Goal: Information Seeking & Learning: Learn about a topic

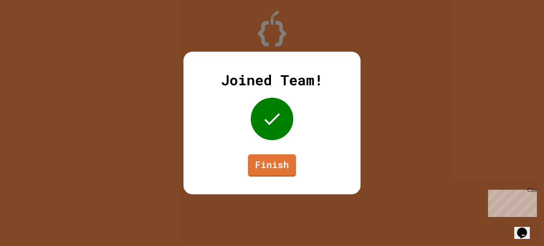
click at [281, 180] on div "Joined Team! Finish" at bounding box center [271, 123] width 177 height 143
click at [275, 170] on link "Finish" at bounding box center [272, 164] width 49 height 23
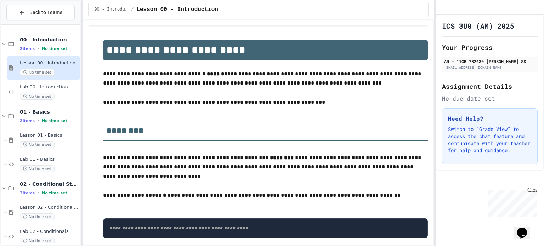
scroll to position [130, 0]
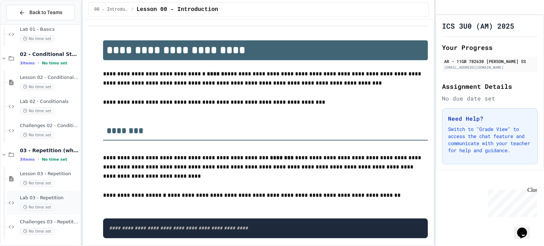
click at [52, 201] on div "Lab 03 - Repetition No time set" at bounding box center [49, 203] width 59 height 16
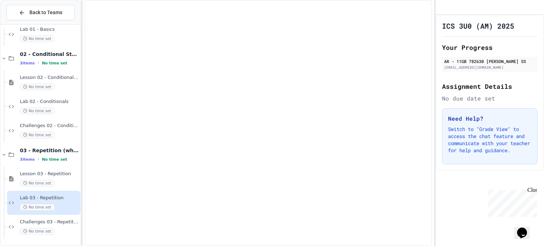
scroll to position [122, 0]
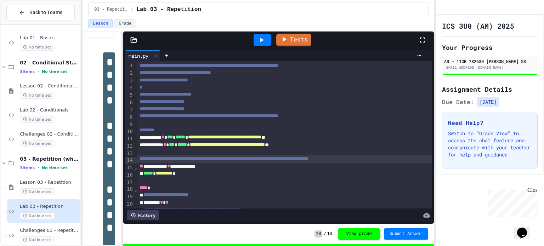
click at [144, 161] on span "**********" at bounding box center [224, 158] width 169 height 5
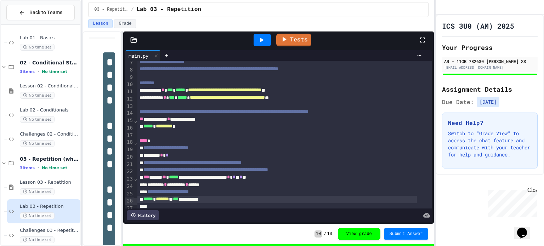
scroll to position [55, 0]
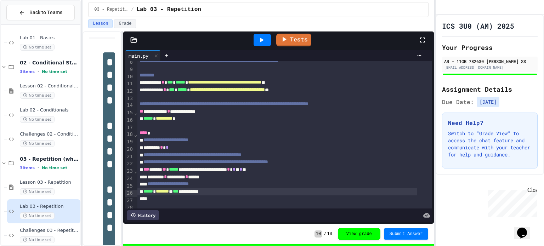
drag, startPoint x: 143, startPoint y: 55, endPoint x: 134, endPoint y: 38, distance: 19.5
click at [134, 38] on icon at bounding box center [134, 39] width 6 height 5
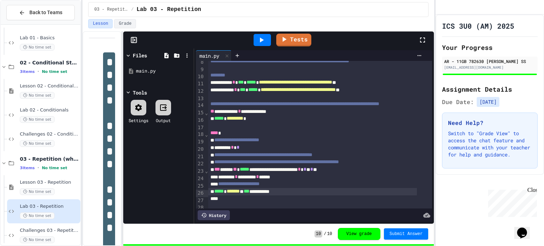
scroll to position [62, 0]
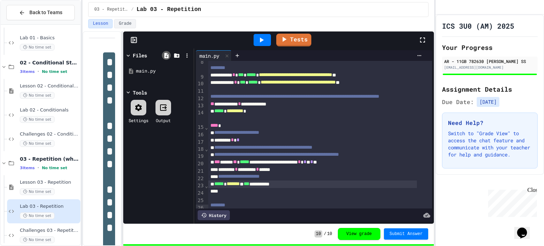
click at [166, 56] on icon at bounding box center [166, 55] width 4 height 5
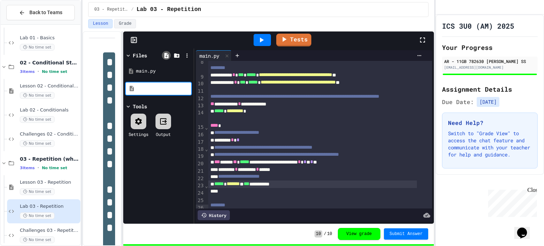
click at [167, 58] on icon at bounding box center [166, 55] width 6 height 6
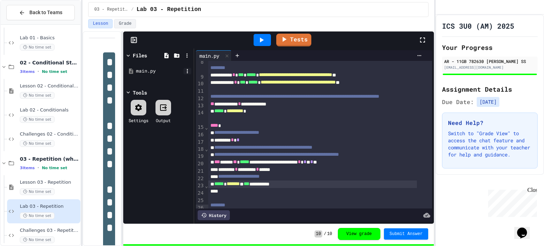
click at [184, 71] on icon at bounding box center [187, 71] width 6 height 6
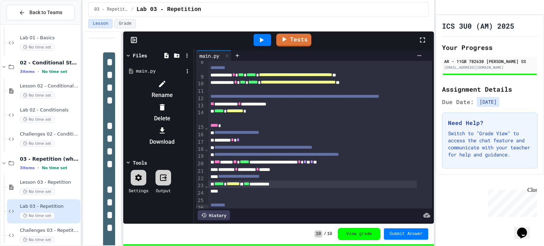
click at [189, 78] on div at bounding box center [158, 78] width 67 height 0
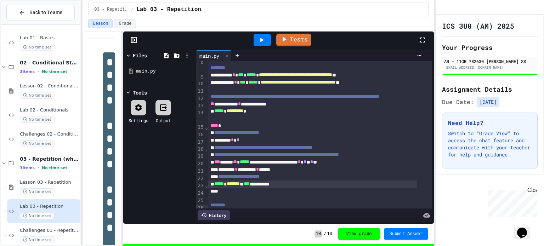
click at [0, 0] on icon at bounding box center [0, 0] width 0 height 0
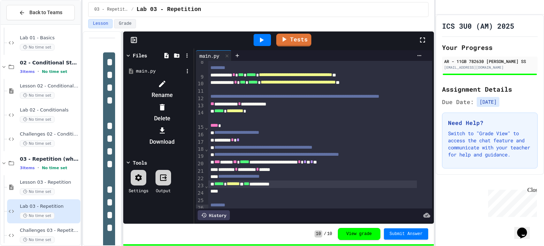
click at [192, 125] on div at bounding box center [162, 130] width 60 height 11
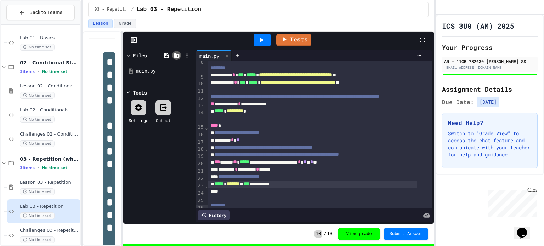
click at [179, 55] on icon at bounding box center [176, 55] width 5 height 4
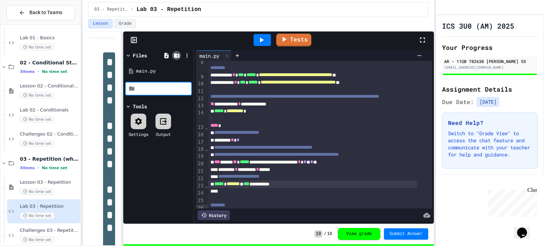
click at [179, 55] on icon at bounding box center [176, 55] width 5 height 4
click at [185, 53] on icon at bounding box center [187, 55] width 6 height 6
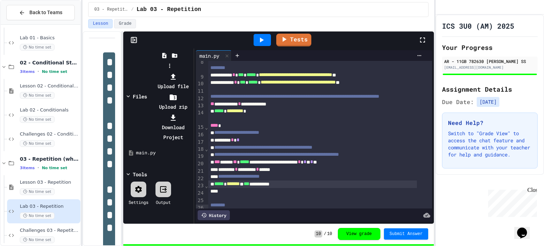
click at [192, 113] on li "Download Project" at bounding box center [173, 128] width 38 height 30
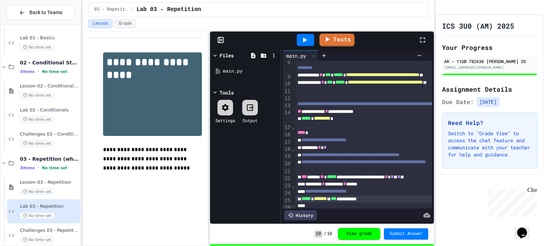
click at [226, 127] on div "**********" at bounding box center [259, 138] width 352 height 215
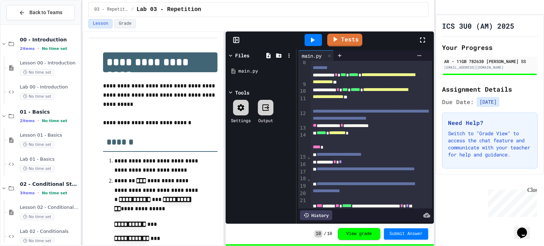
scroll to position [35, 0]
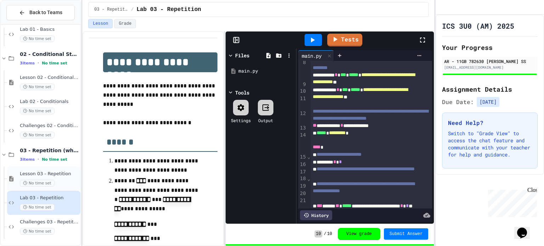
click at [56, 187] on div "Lesson 03 - Repetition No time set" at bounding box center [43, 179] width 73 height 24
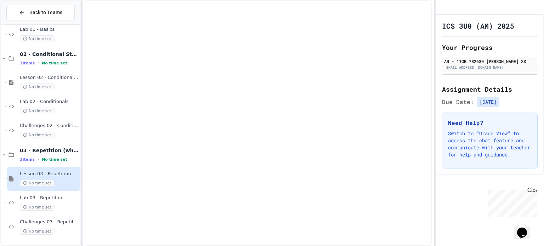
scroll to position [122, 0]
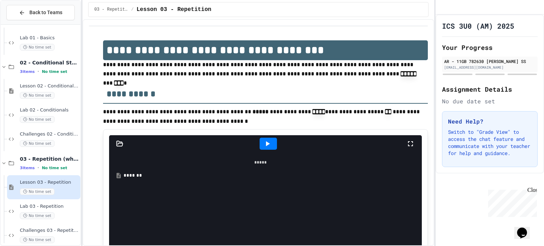
click at [230, 152] on div at bounding box center [268, 143] width 276 height 19
click at [232, 111] on p "**********" at bounding box center [265, 116] width 325 height 19
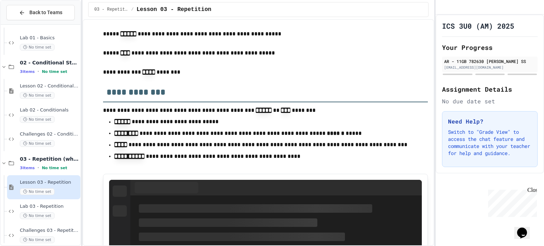
scroll to position [1063, 0]
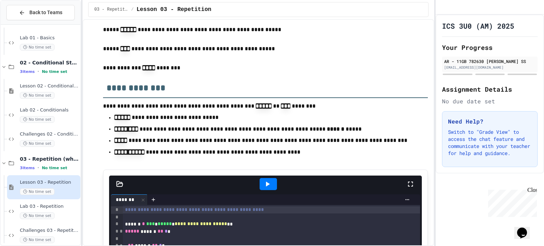
click at [394, 31] on p "**********" at bounding box center [265, 30] width 325 height 10
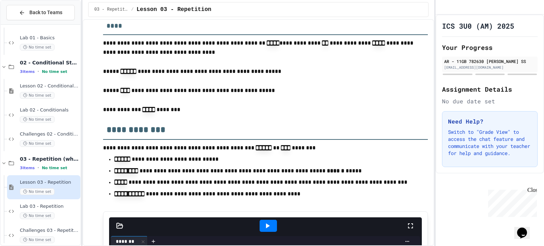
scroll to position [1020, 0]
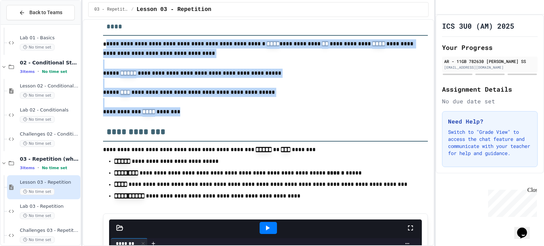
drag, startPoint x: 183, startPoint y: 119, endPoint x: 107, endPoint y: 49, distance: 103.8
click at [282, 112] on p "**********" at bounding box center [265, 112] width 325 height 10
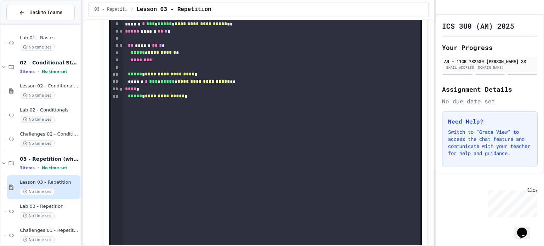
scroll to position [1336, 0]
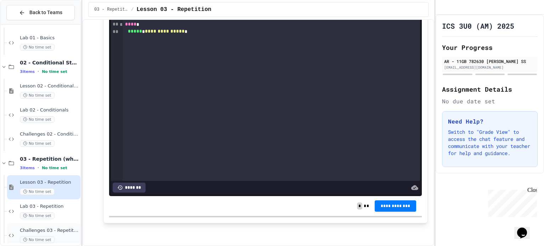
click at [57, 233] on span "Challenges 03 - Repetition" at bounding box center [49, 231] width 59 height 6
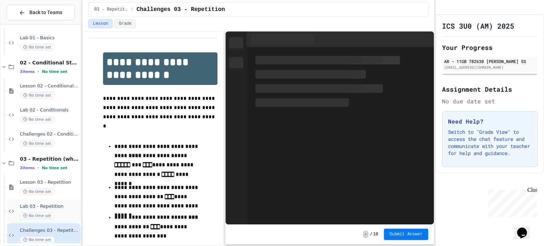
click at [61, 207] on span "Lab 03 - Repetition" at bounding box center [49, 207] width 59 height 6
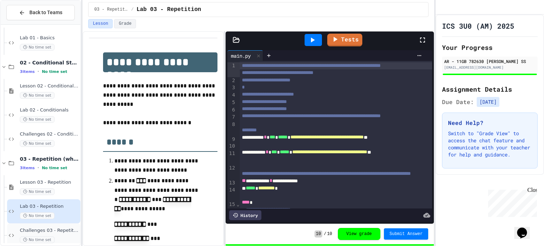
click at [60, 231] on span "Challenges 03 - Repetition" at bounding box center [49, 231] width 59 height 6
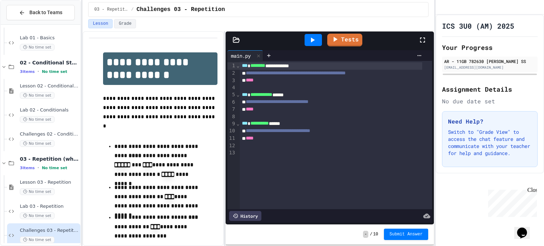
click at [302, 150] on div at bounding box center [336, 152] width 192 height 7
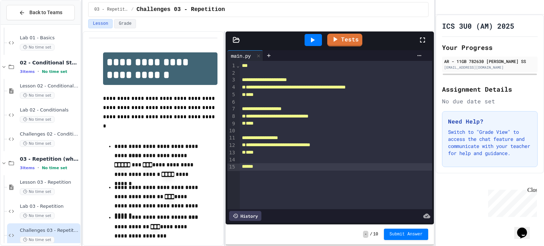
click at [259, 166] on div "******" at bounding box center [336, 166] width 192 height 7
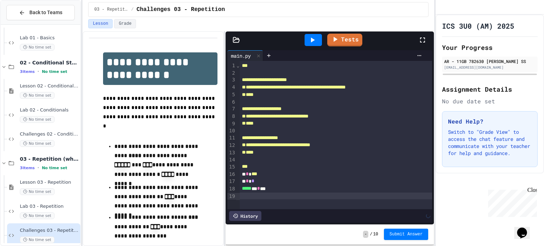
scroll to position [2, 0]
click at [318, 43] on div at bounding box center [313, 40] width 17 height 12
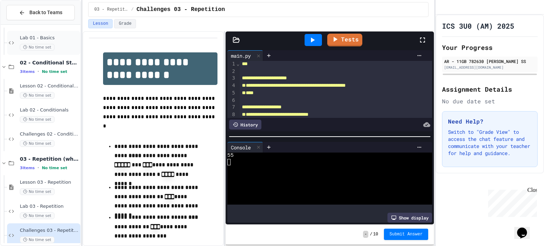
click at [71, 39] on span "Lab 01 - Basics" at bounding box center [49, 38] width 59 height 6
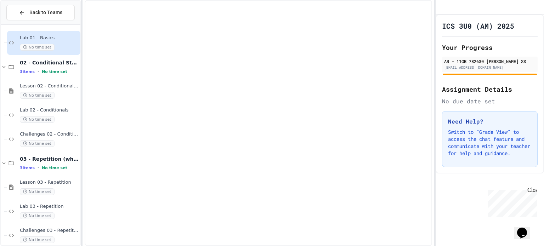
scroll to position [120, 0]
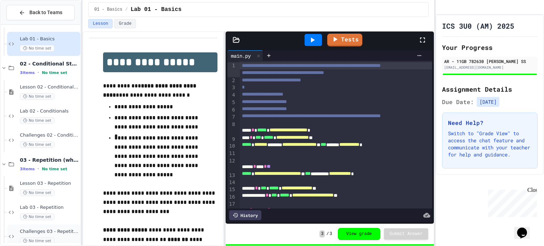
click at [53, 229] on span "Challenges 03 - Repetition" at bounding box center [49, 232] width 59 height 6
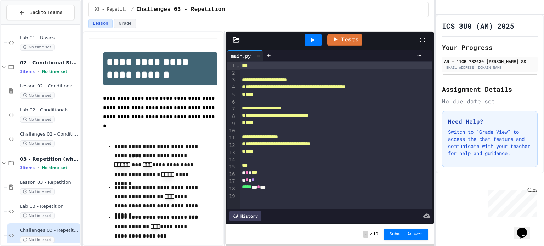
scroll to position [124, 0]
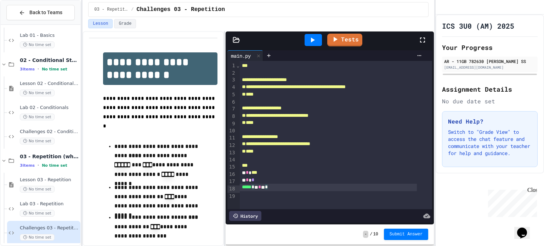
click at [276, 191] on div "***** * * * * *" at bounding box center [328, 187] width 177 height 7
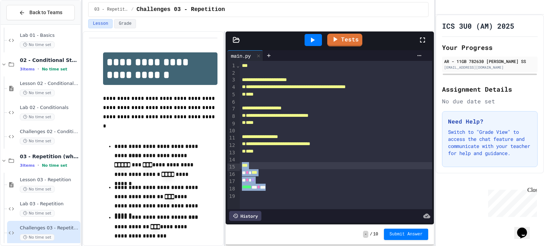
drag, startPoint x: 276, startPoint y: 192, endPoint x: 238, endPoint y: 168, distance: 44.3
click at [238, 168] on div "**********" at bounding box center [329, 135] width 205 height 148
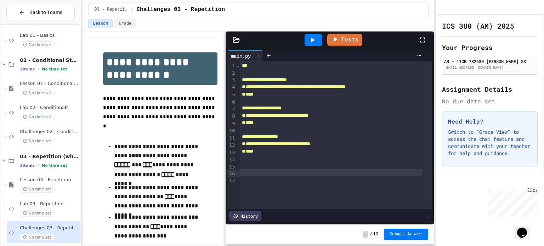
paste div
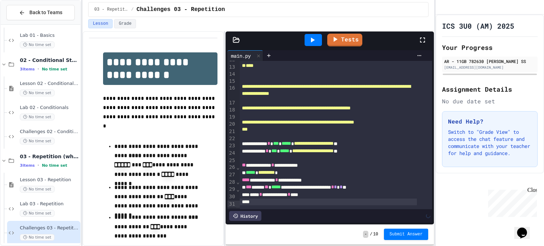
scroll to position [95, 0]
click at [317, 44] on div at bounding box center [313, 40] width 17 height 12
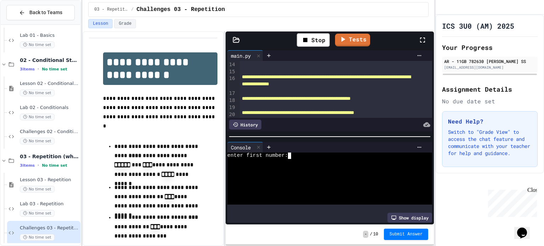
click at [284, 174] on div at bounding box center [322, 175] width 191 height 6
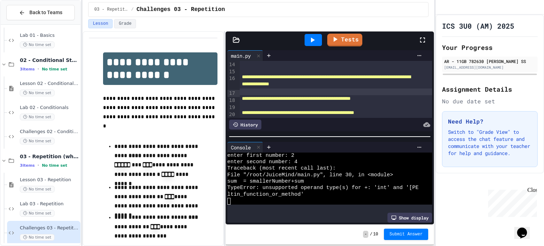
click at [292, 93] on div at bounding box center [336, 92] width 192 height 7
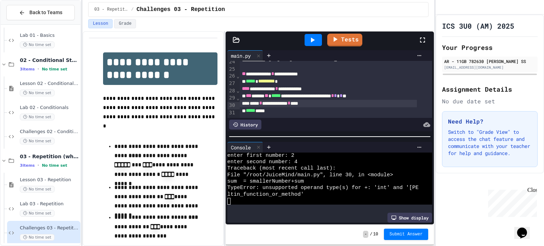
scroll to position [185, 0]
click at [314, 43] on icon at bounding box center [312, 40] width 9 height 9
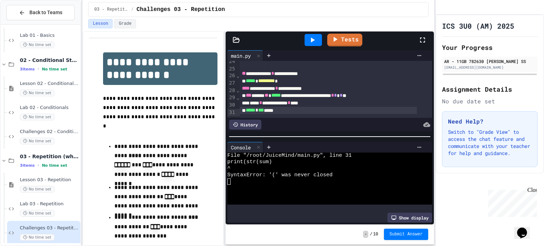
click at [274, 198] on div at bounding box center [322, 201] width 191 height 6
click at [263, 108] on span "***" at bounding box center [261, 110] width 6 height 5
click at [309, 42] on icon at bounding box center [312, 40] width 9 height 9
click at [297, 107] on div "***** * *** * *** *" at bounding box center [328, 110] width 177 height 7
click at [315, 42] on icon at bounding box center [312, 40] width 9 height 9
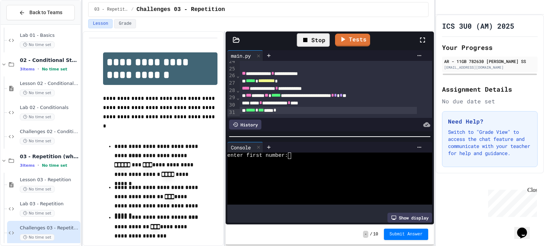
click at [285, 213] on div "Show display" at bounding box center [329, 218] width 205 height 10
click at [283, 199] on div at bounding box center [322, 201] width 191 height 6
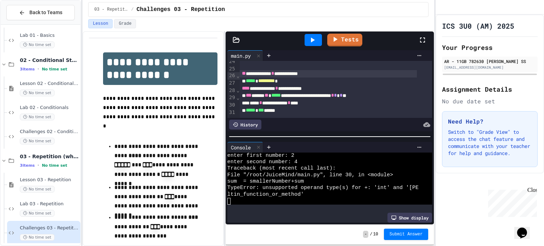
click at [267, 70] on div "**********" at bounding box center [328, 73] width 177 height 7
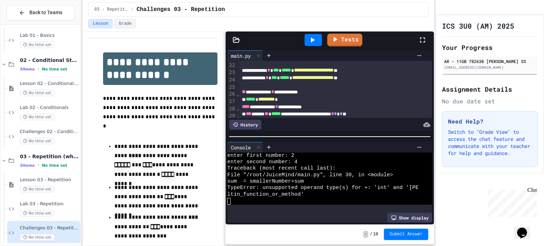
scroll to position [185, 0]
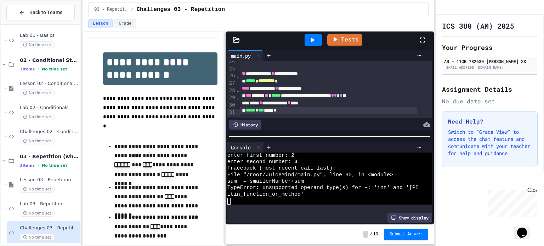
click at [306, 35] on div at bounding box center [313, 39] width 24 height 19
click at [312, 36] on icon at bounding box center [312, 40] width 9 height 9
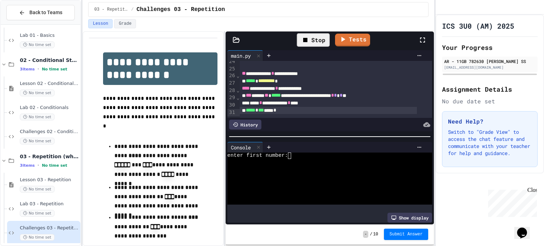
click at [298, 153] on div "enter first number:" at bounding box center [322, 156] width 191 height 6
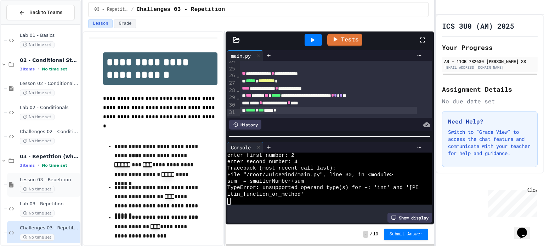
click at [51, 191] on span "No time set" at bounding box center [37, 189] width 35 height 7
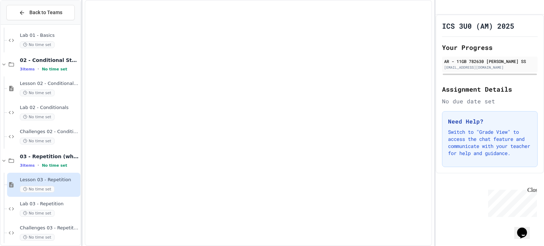
scroll to position [122, 0]
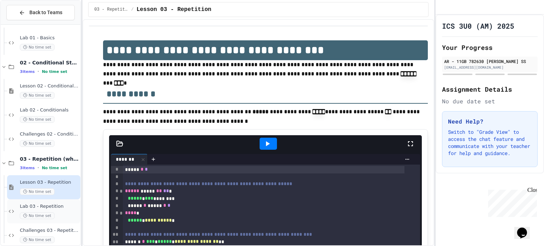
click at [50, 205] on span "Lab 03 - Repetition" at bounding box center [49, 207] width 59 height 6
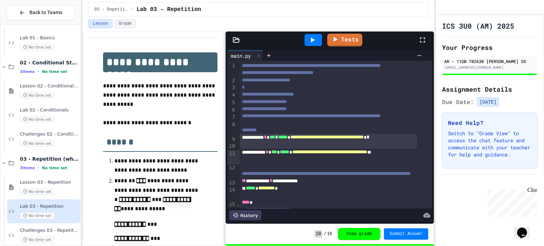
click at [273, 149] on div "**********" at bounding box center [328, 141] width 177 height 15
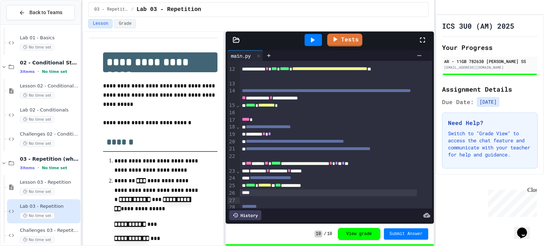
scroll to position [106, 0]
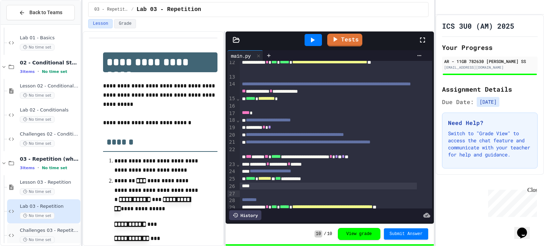
click at [48, 237] on span "No time set" at bounding box center [37, 240] width 35 height 7
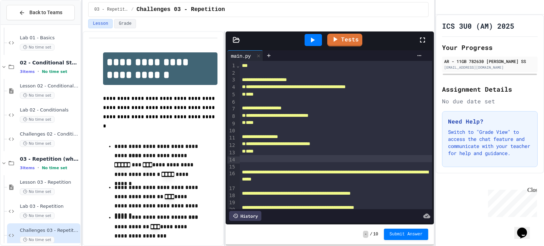
click at [243, 162] on div at bounding box center [336, 158] width 192 height 7
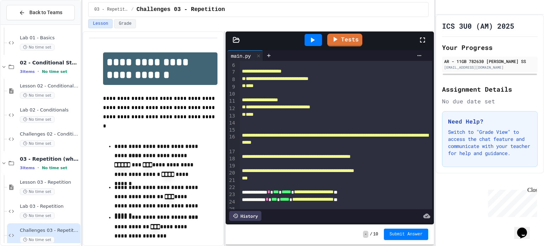
scroll to position [95, 0]
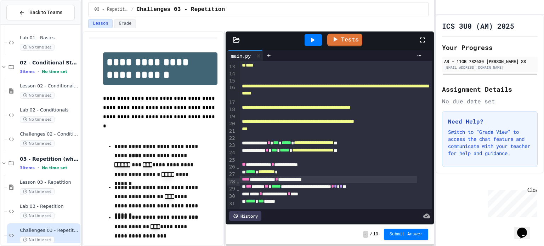
click at [330, 176] on div "**********" at bounding box center [328, 179] width 177 height 7
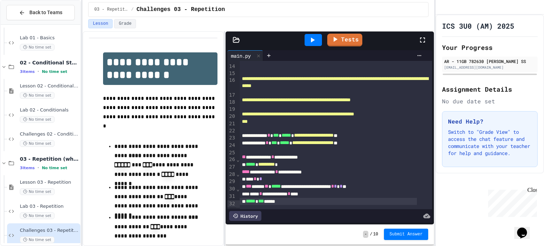
scroll to position [103, 0]
click at [282, 191] on div "**********" at bounding box center [328, 194] width 177 height 7
click at [317, 39] on div at bounding box center [313, 40] width 17 height 12
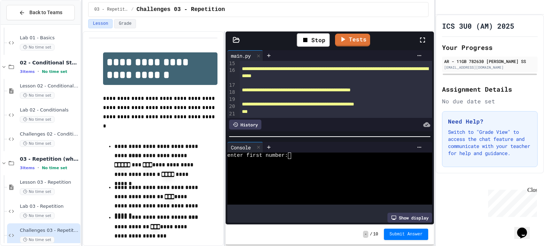
click at [292, 192] on div at bounding box center [322, 195] width 191 height 6
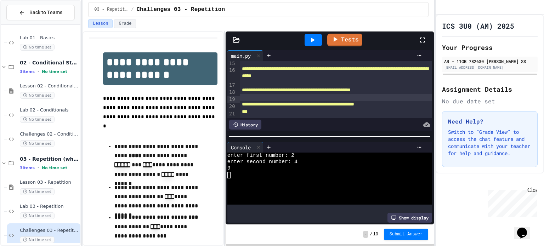
click at [317, 96] on div at bounding box center [336, 97] width 192 height 7
click at [311, 97] on div at bounding box center [336, 97] width 192 height 7
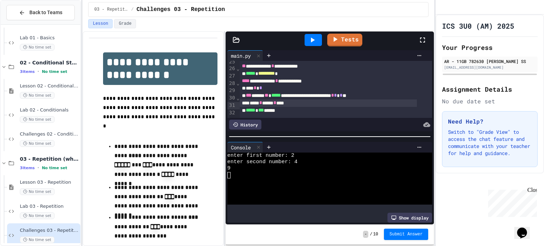
scroll to position [193, 0]
click at [66, 180] on span "Lesson 03 - Repetition" at bounding box center [49, 183] width 59 height 6
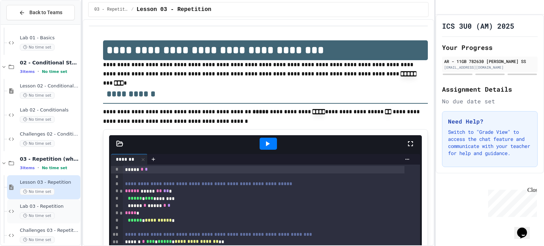
click at [65, 202] on div "Lab 03 - Repetition No time set" at bounding box center [43, 211] width 73 height 24
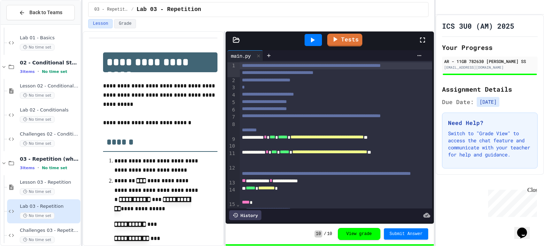
click at [183, 144] on h2 "******" at bounding box center [160, 140] width 114 height 24
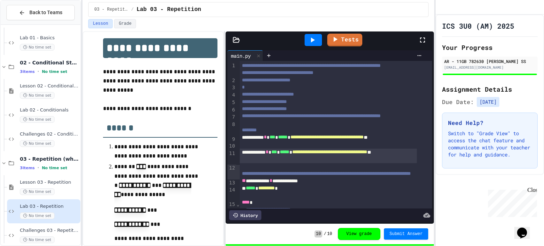
click at [261, 164] on div "**********" at bounding box center [328, 156] width 177 height 15
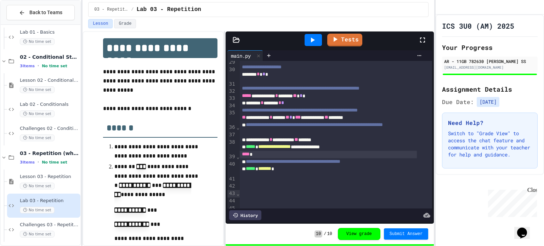
scroll to position [130, 0]
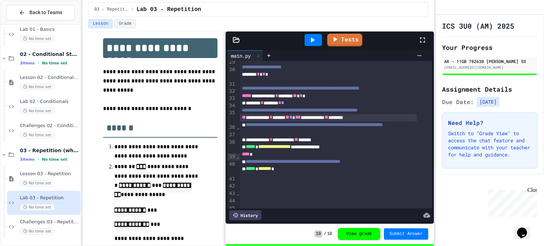
click at [278, 122] on div "**********" at bounding box center [328, 117] width 177 height 7
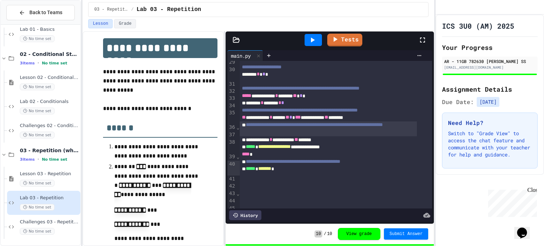
scroll to position [0, 0]
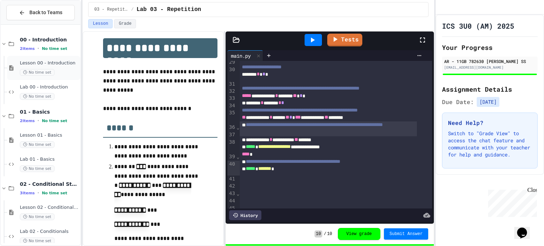
click at [63, 75] on div "Lesson 00 - Introduction No time set" at bounding box center [43, 68] width 73 height 24
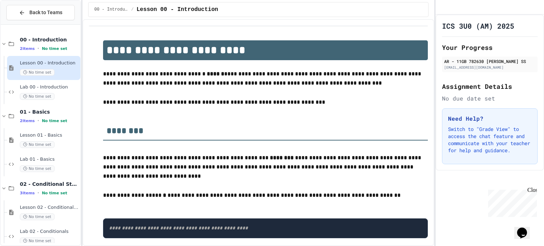
click at [156, 95] on p at bounding box center [265, 93] width 325 height 9
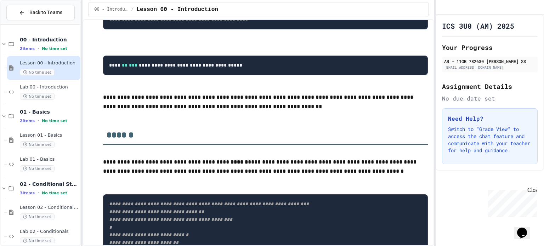
scroll to position [227, 0]
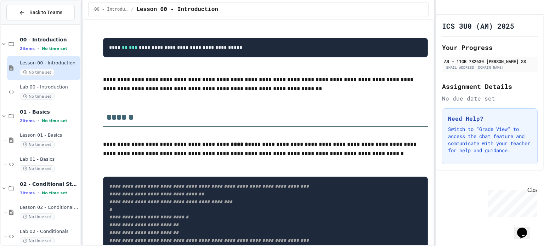
click at [224, 165] on p at bounding box center [265, 163] width 325 height 9
